Goal: Task Accomplishment & Management: Use online tool/utility

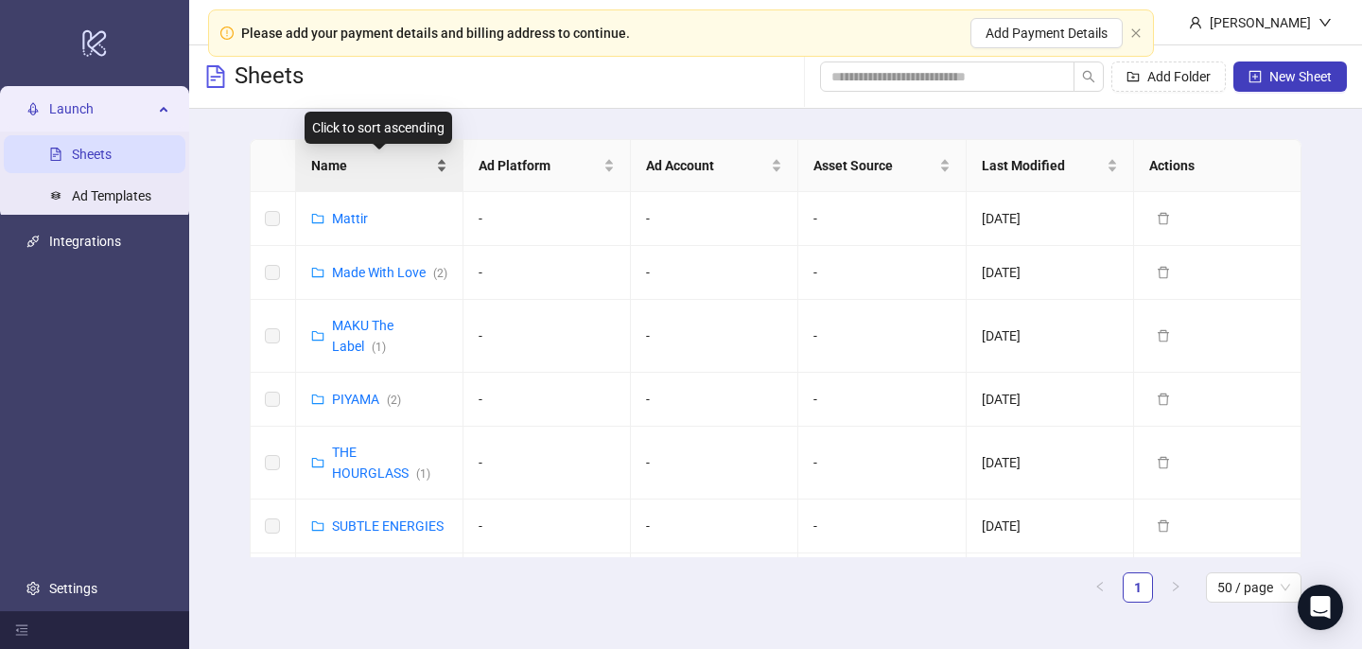
click at [418, 176] on div "Name" at bounding box center [379, 165] width 136 height 21
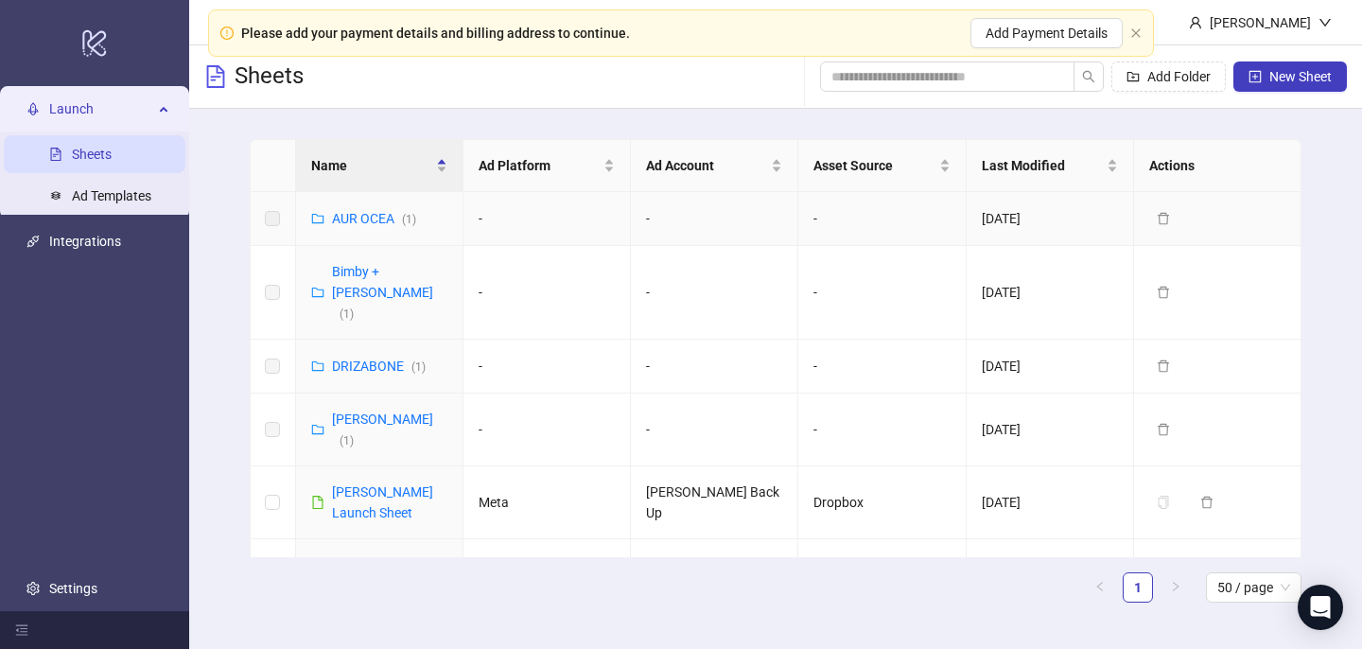
click at [348, 208] on div "AUR OCEA ( 1 )" at bounding box center [374, 218] width 84 height 21
click at [355, 216] on link "AUR OCEA ( 1 )" at bounding box center [374, 218] width 84 height 15
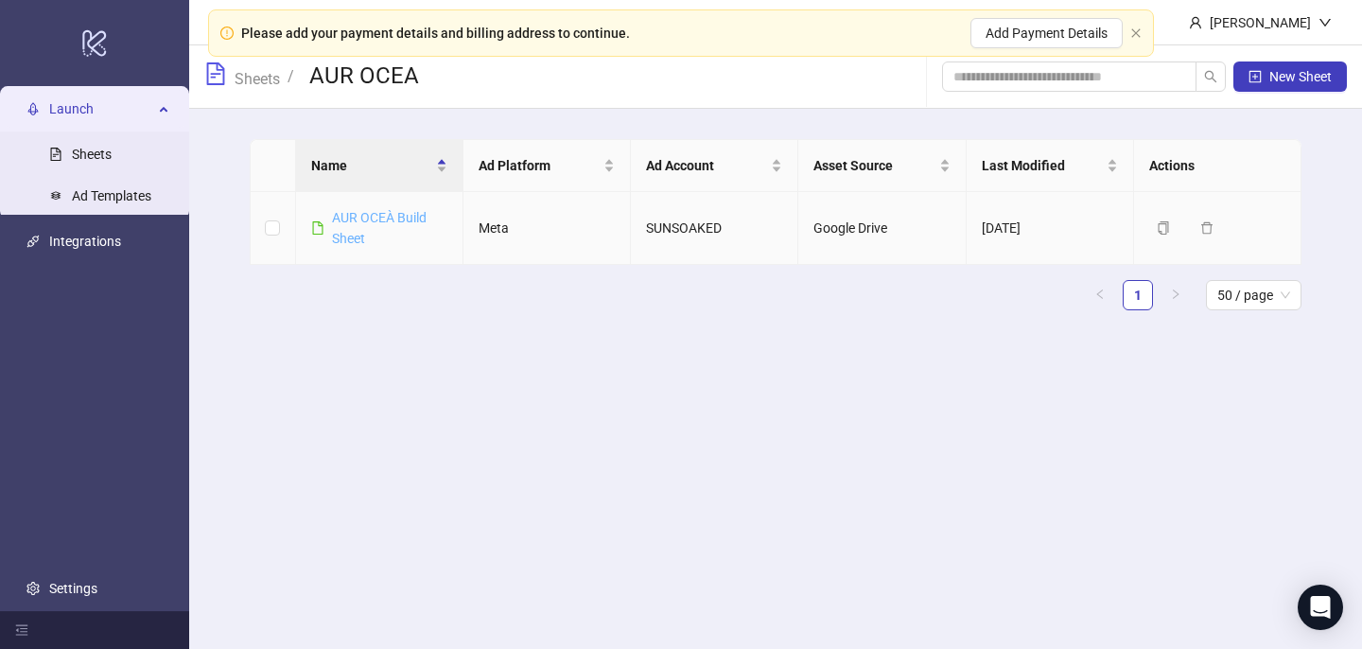
click at [374, 221] on link "AUR OCEÀ Build Sheet" at bounding box center [379, 228] width 95 height 36
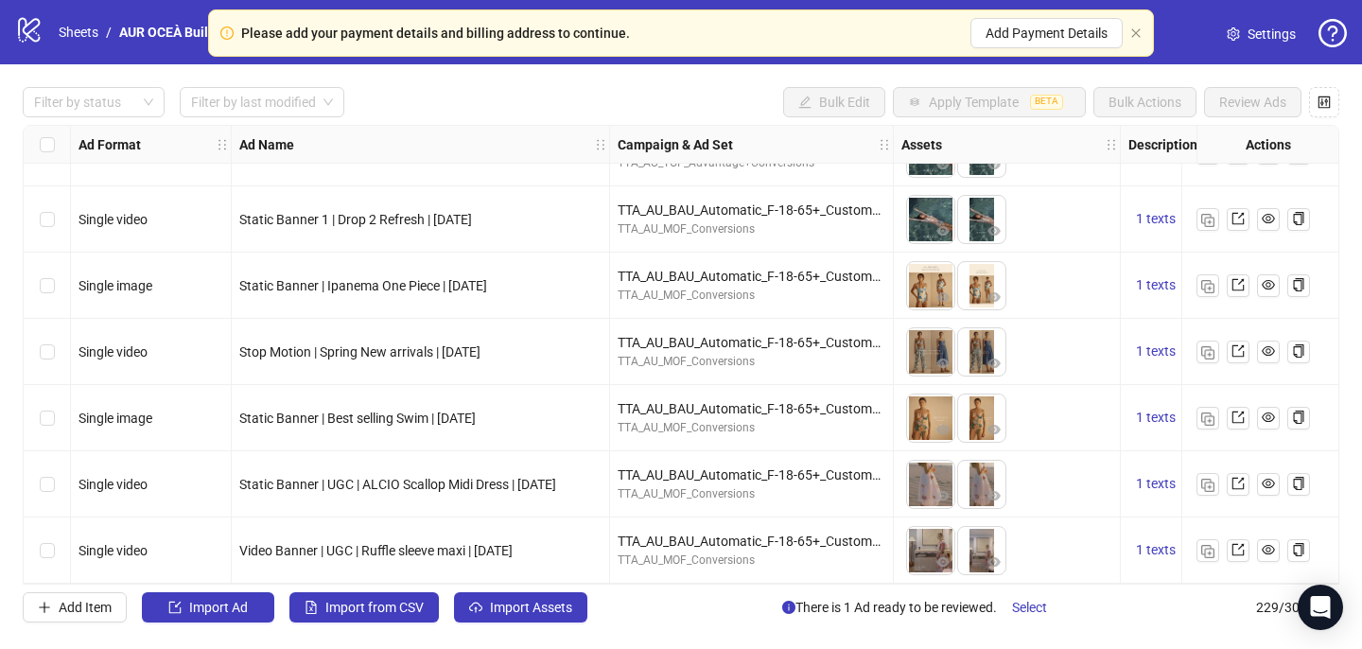
scroll to position [14754, 0]
click at [1270, 280] on icon "eye" at bounding box center [1268, 284] width 13 height 9
click at [1270, 348] on icon "eye" at bounding box center [1268, 350] width 13 height 13
click at [1270, 413] on icon "eye" at bounding box center [1268, 417] width 13 height 9
click at [1270, 477] on icon "eye" at bounding box center [1268, 483] width 13 height 13
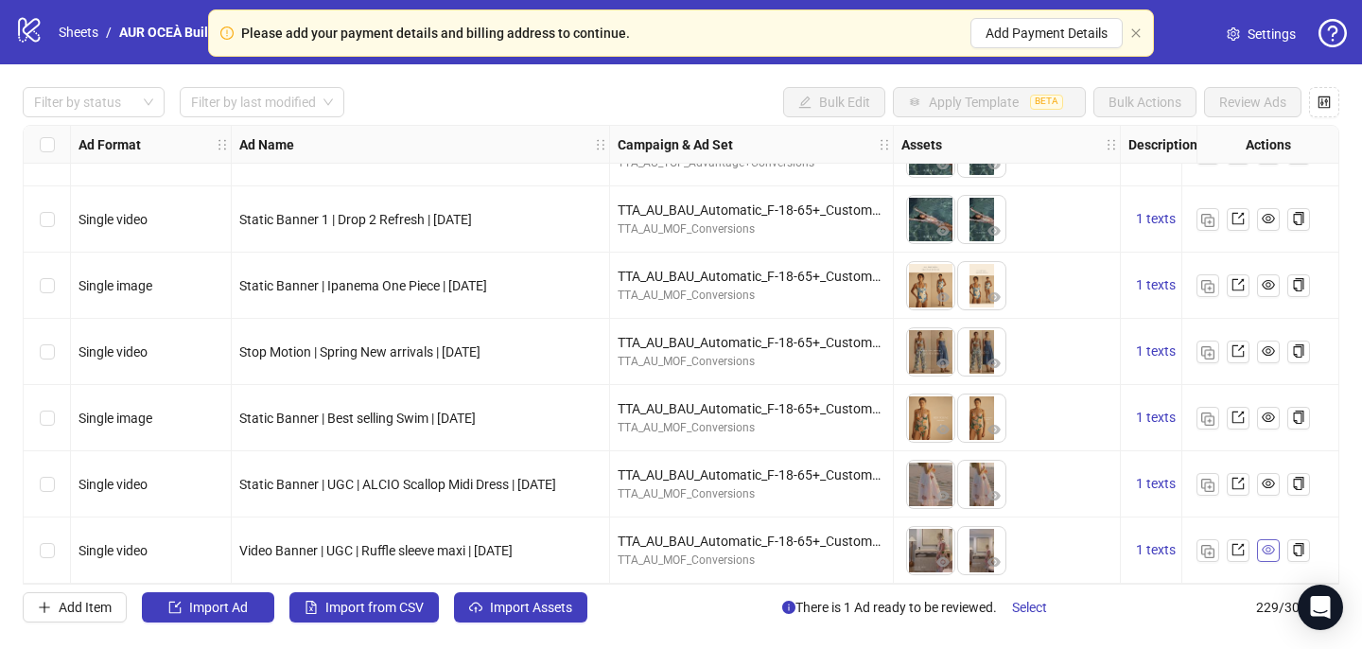
click at [1262, 543] on icon "eye" at bounding box center [1268, 549] width 13 height 13
